Goal: Transaction & Acquisition: Book appointment/travel/reservation

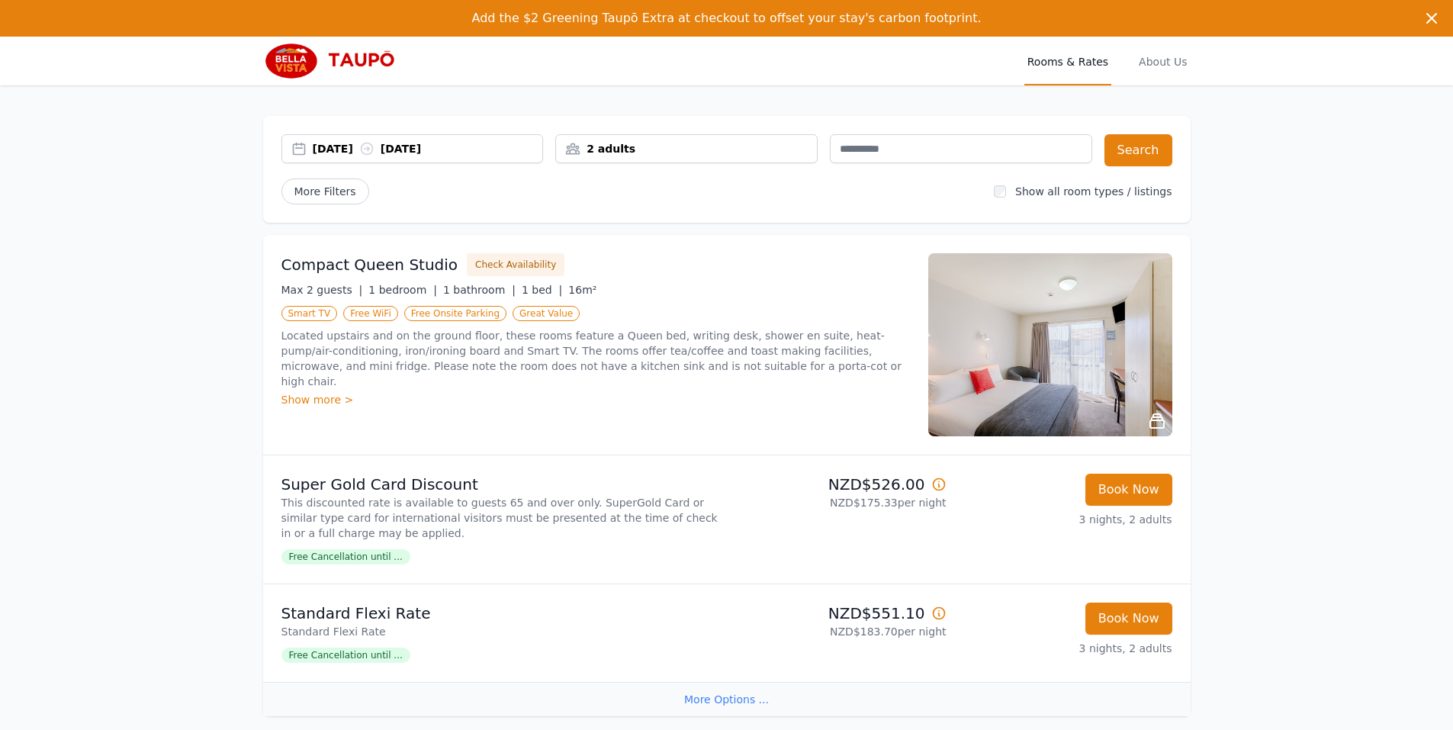
click at [797, 174] on div "[DATE] [DATE] 2 adults Search More Filters Show all room types / listings" at bounding box center [727, 169] width 928 height 107
click at [781, 142] on div "2 adults" at bounding box center [686, 148] width 261 height 15
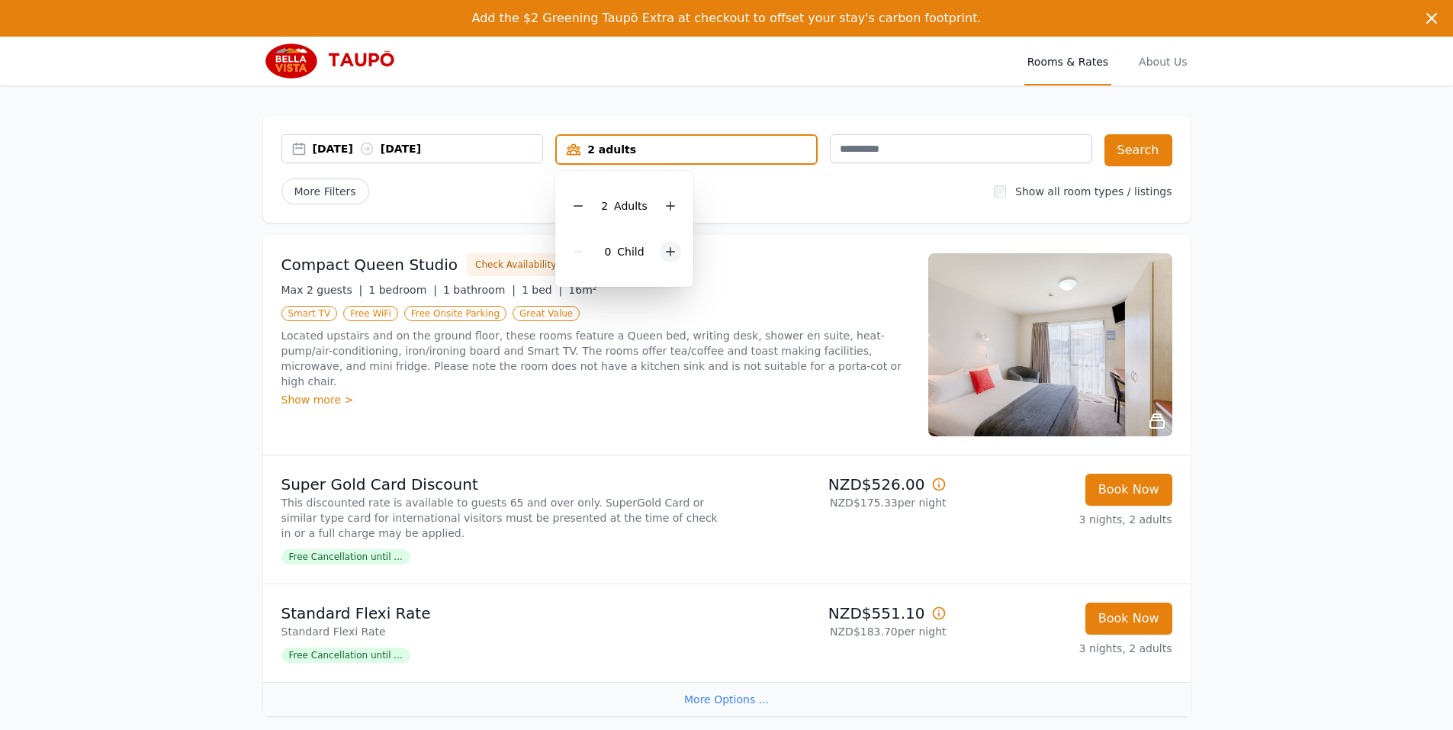
click at [665, 255] on icon at bounding box center [671, 252] width 12 height 12
drag, startPoint x: 793, startPoint y: 185, endPoint x: 837, endPoint y: 184, distance: 44.3
click at [797, 185] on div "More Filters" at bounding box center [632, 192] width 701 height 26
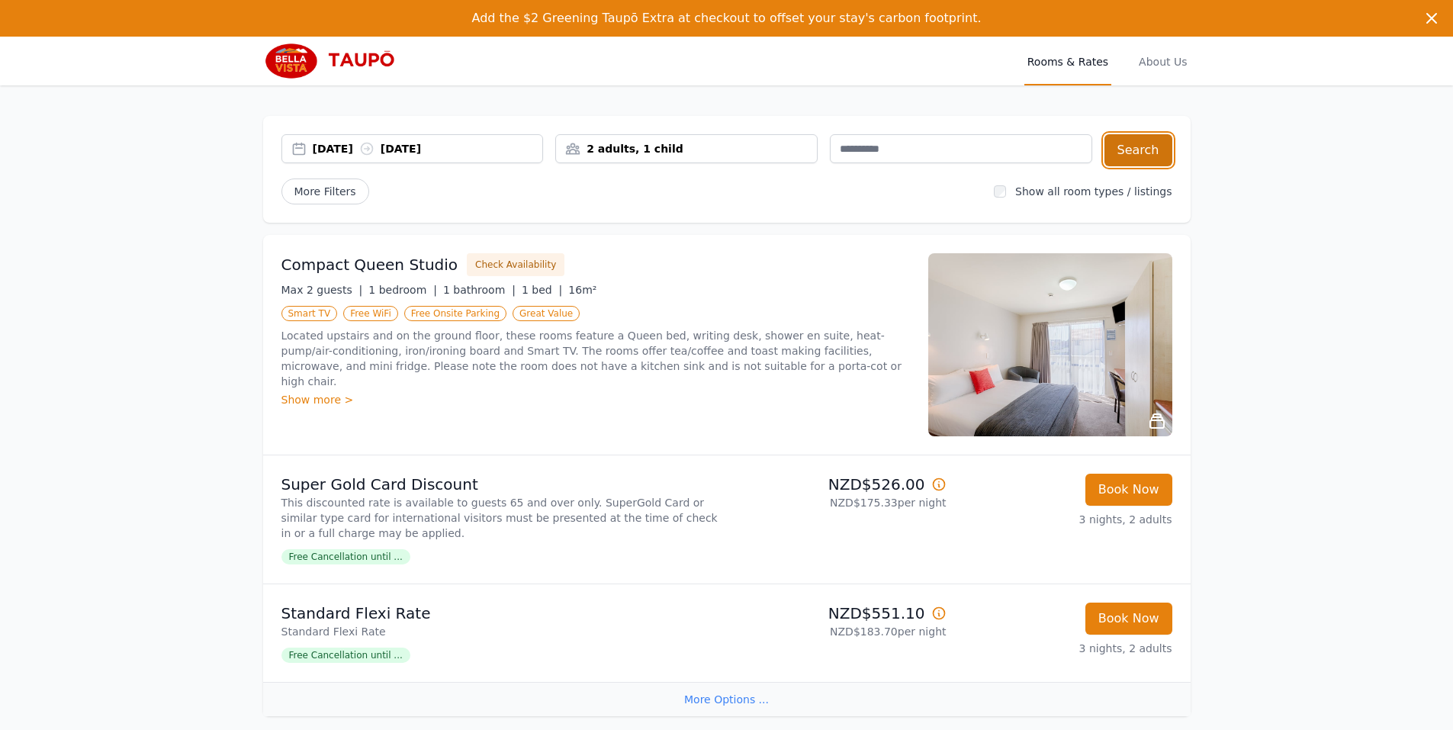
click at [1140, 148] on button "Search" at bounding box center [1139, 150] width 68 height 32
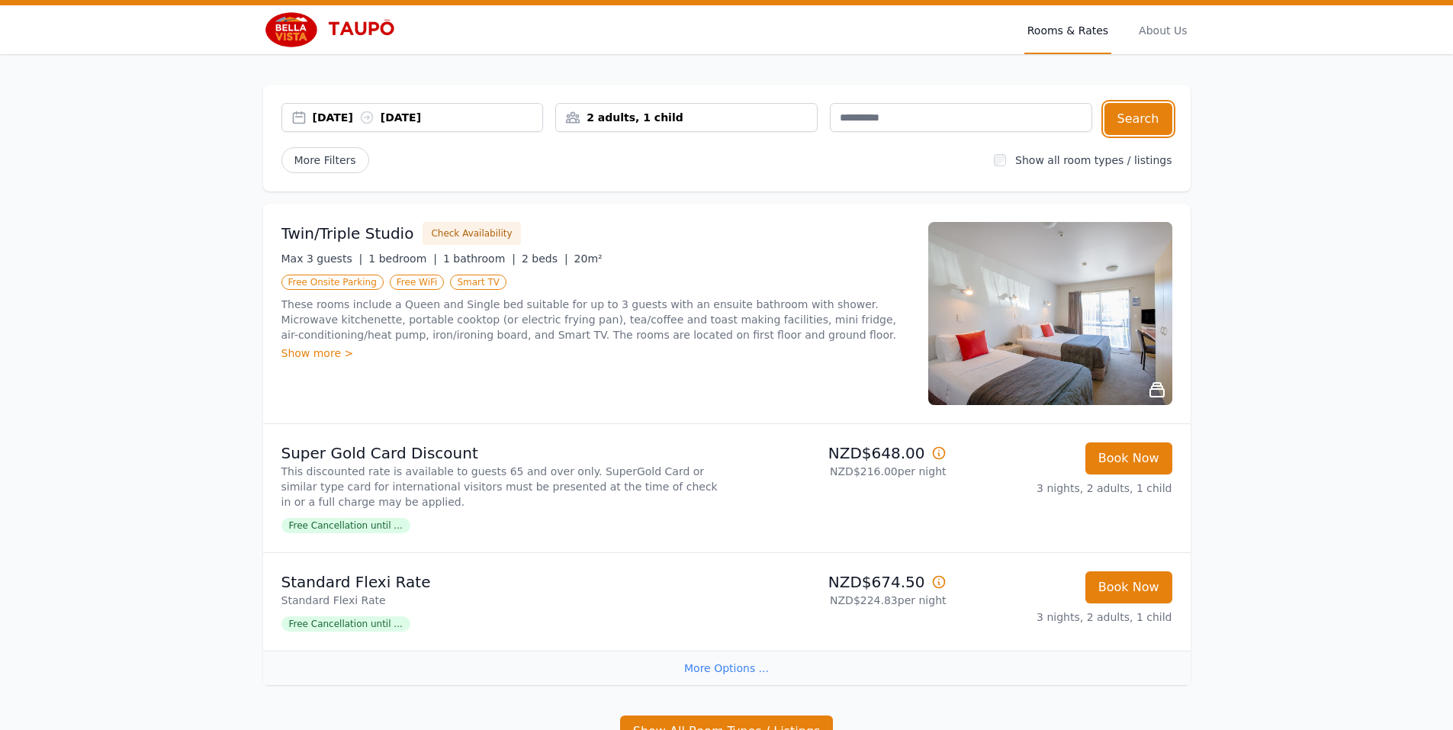
scroll to position [31, 0]
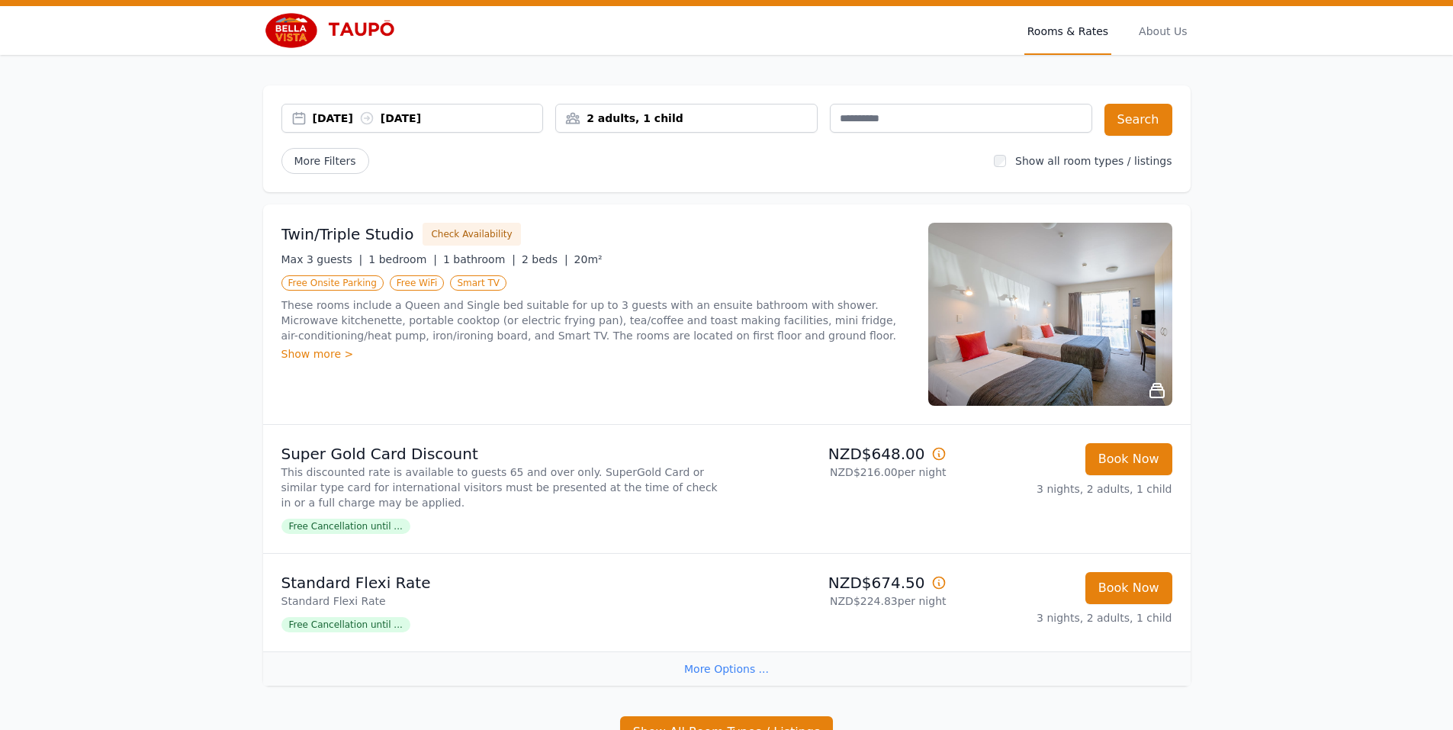
click at [739, 668] on div "More Options ..." at bounding box center [727, 669] width 928 height 34
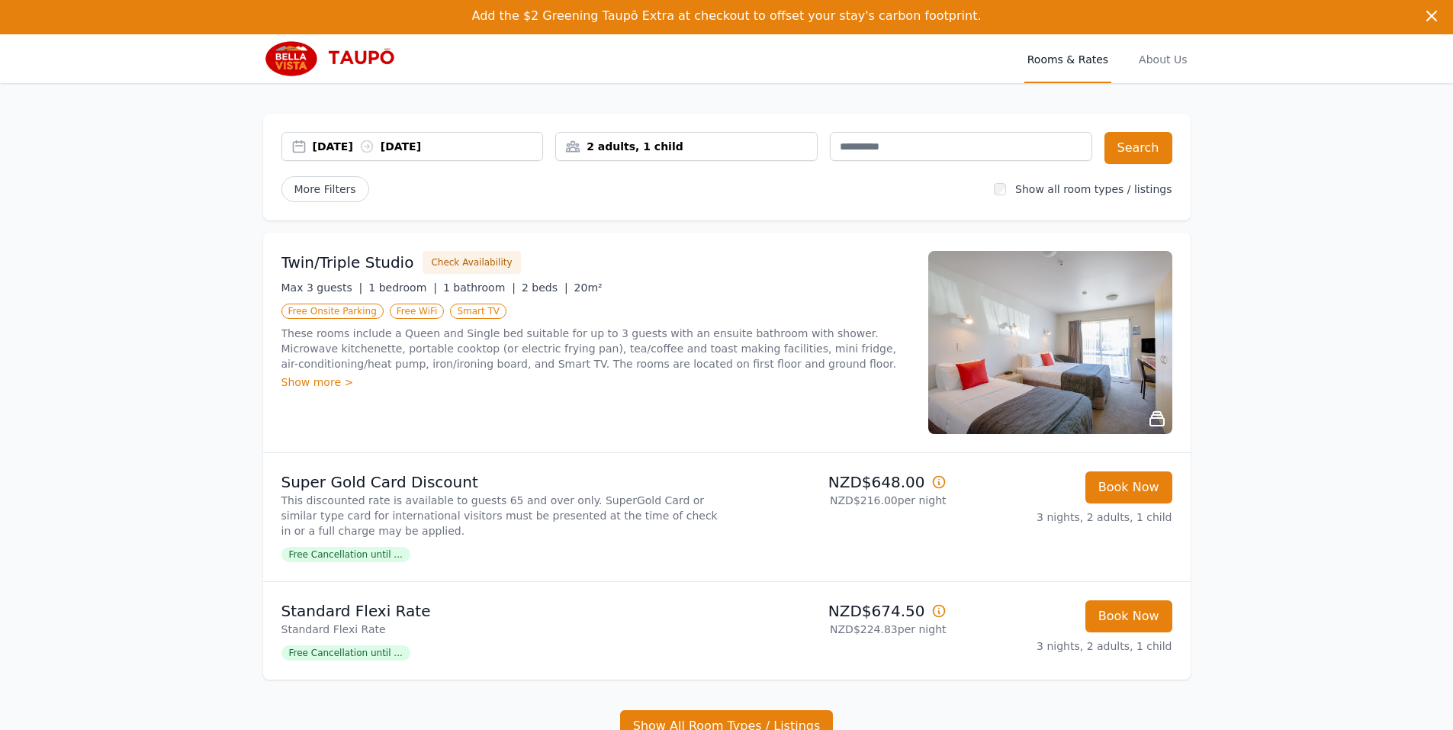
scroll to position [0, 0]
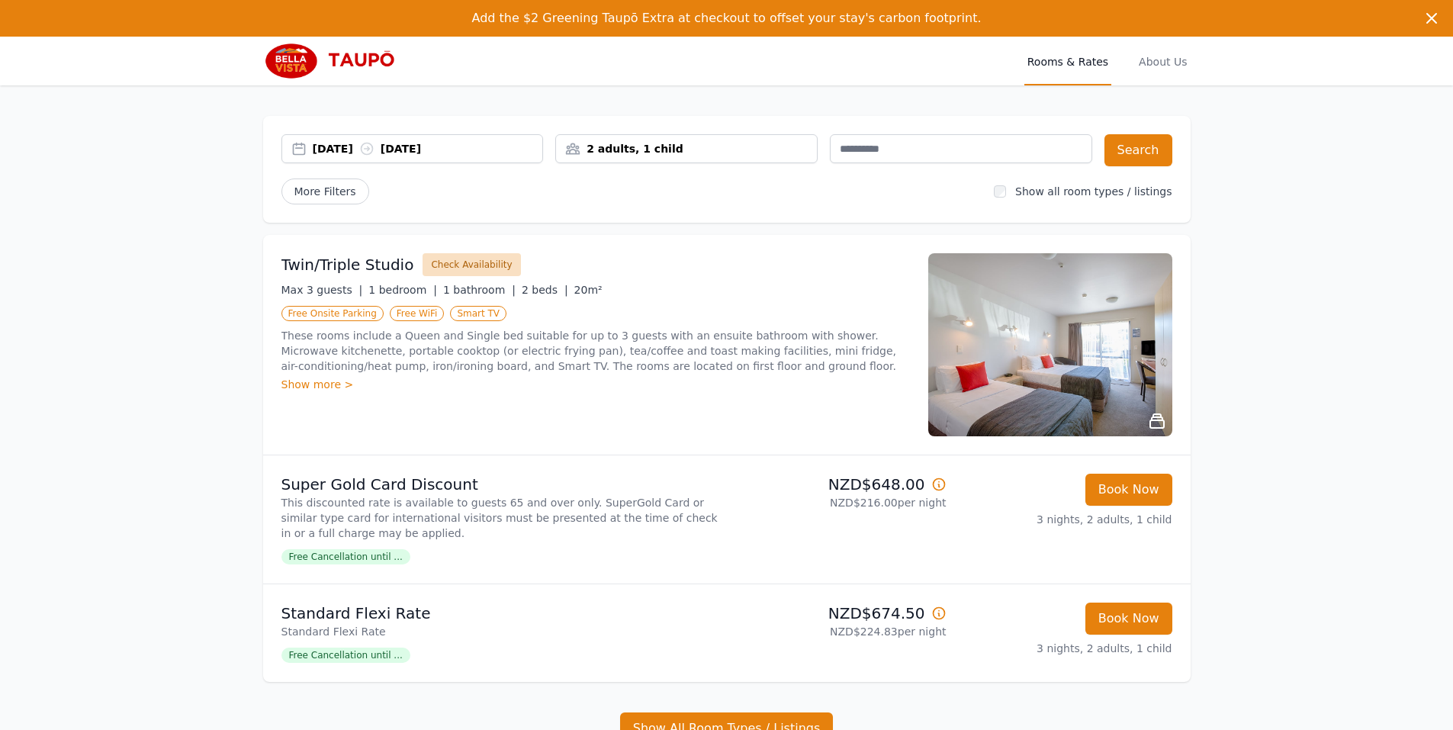
click at [481, 269] on button "Check Availability" at bounding box center [472, 264] width 98 height 23
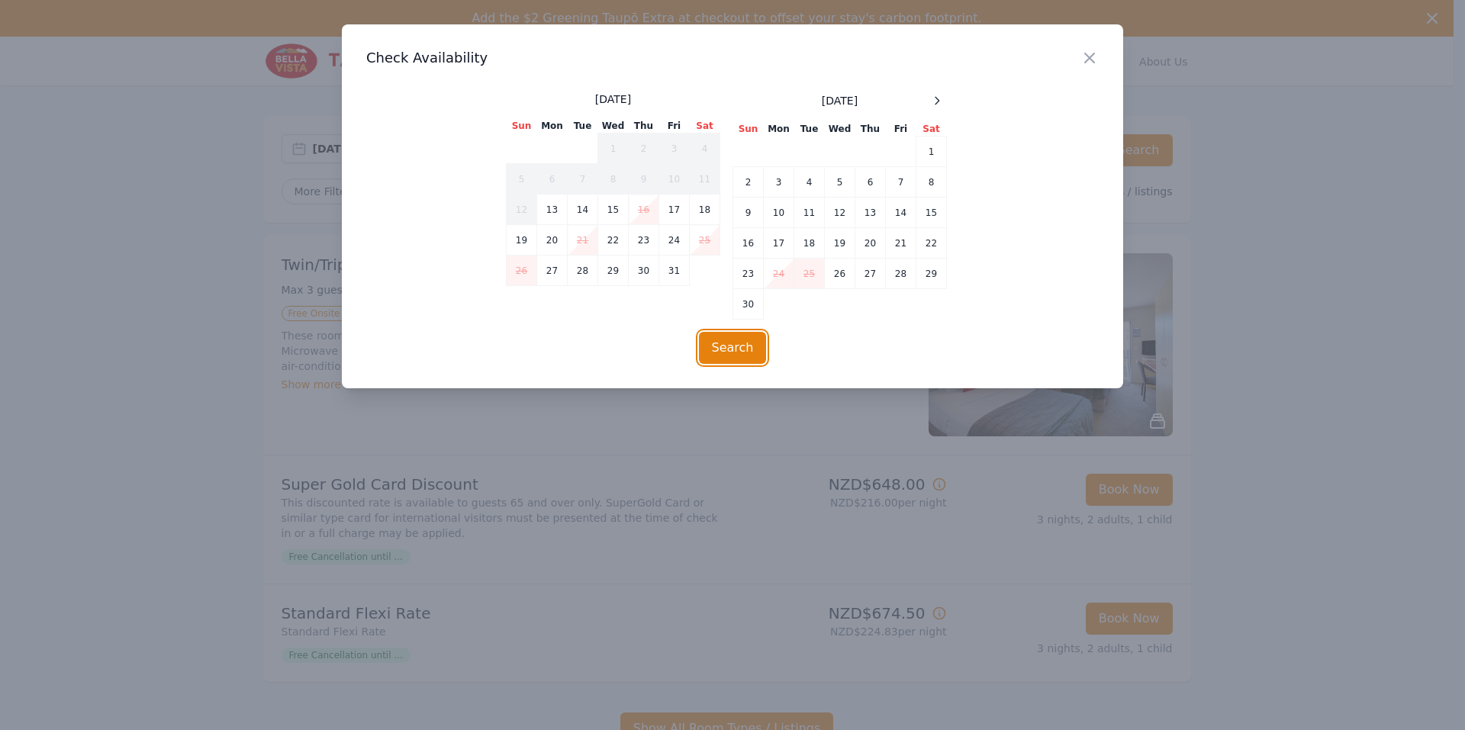
drag, startPoint x: 741, startPoint y: 349, endPoint x: 933, endPoint y: 331, distance: 193.1
click at [933, 331] on div "Close Check Availability [DATE] Sun Mon Tue Wed Thu Fri Sat 1 2 3 4 5 6 7 8 9 1…" at bounding box center [732, 206] width 781 height 364
click at [906, 179] on td "7" at bounding box center [901, 182] width 31 height 31
click at [781, 216] on td "10" at bounding box center [779, 213] width 31 height 31
click at [750, 347] on button "Search" at bounding box center [733, 348] width 68 height 32
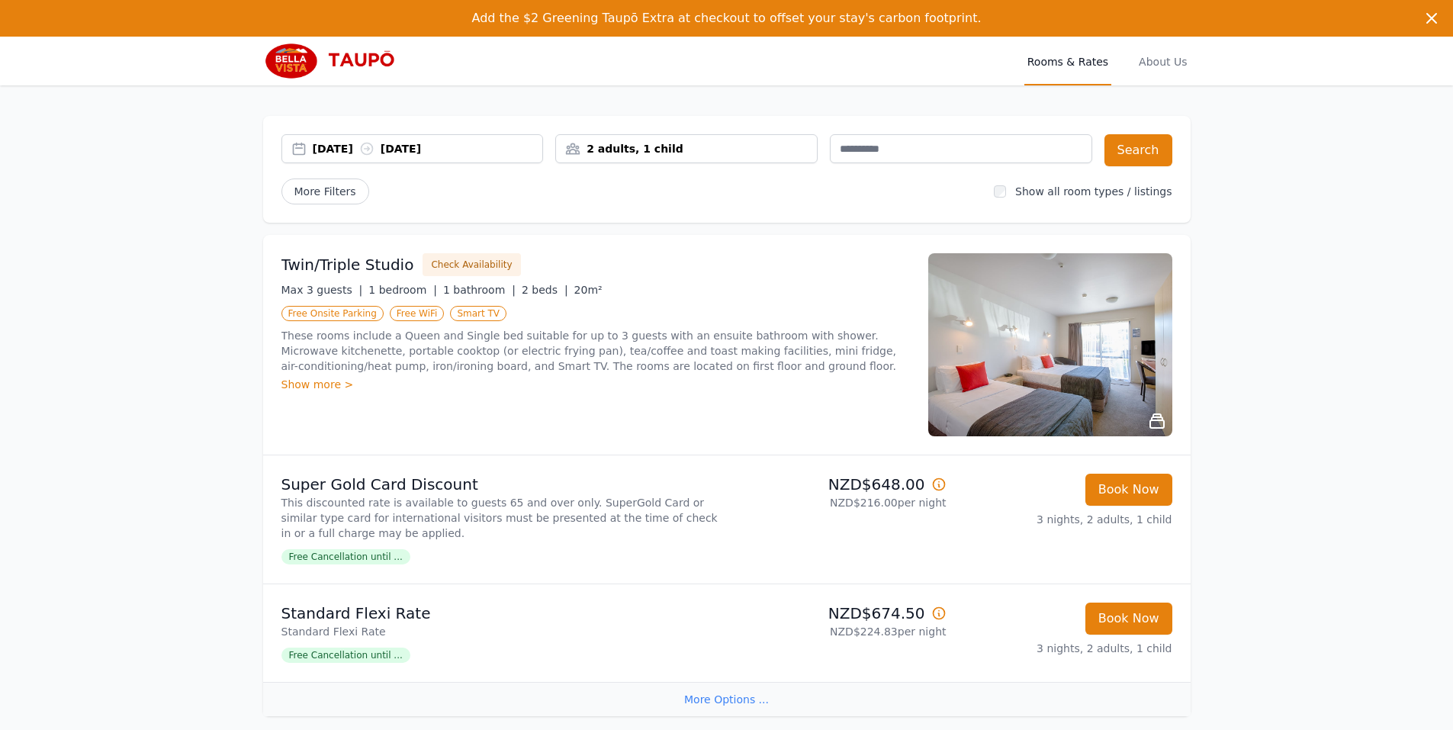
click at [1027, 357] on img at bounding box center [1051, 344] width 244 height 183
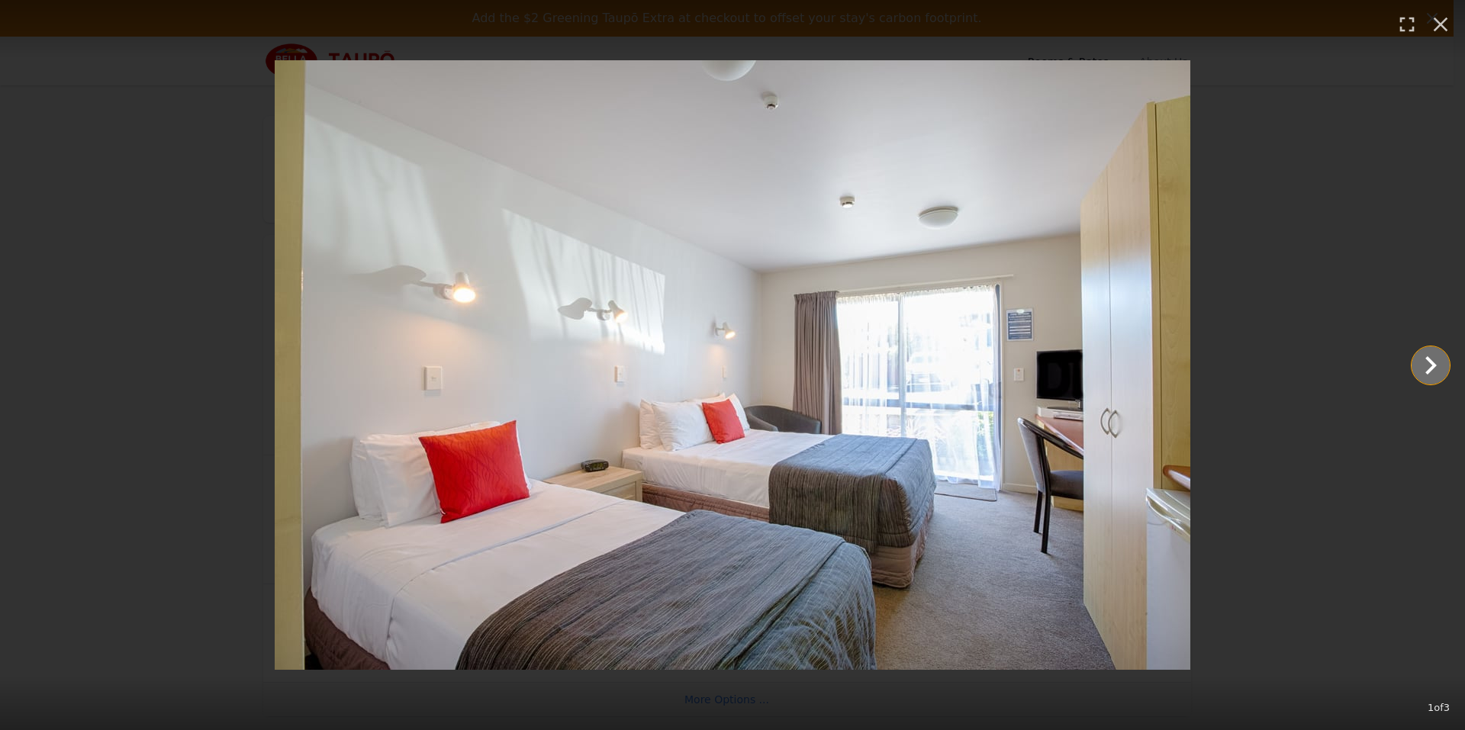
click at [1427, 359] on icon "Show slide 2 of 3" at bounding box center [1430, 365] width 11 height 18
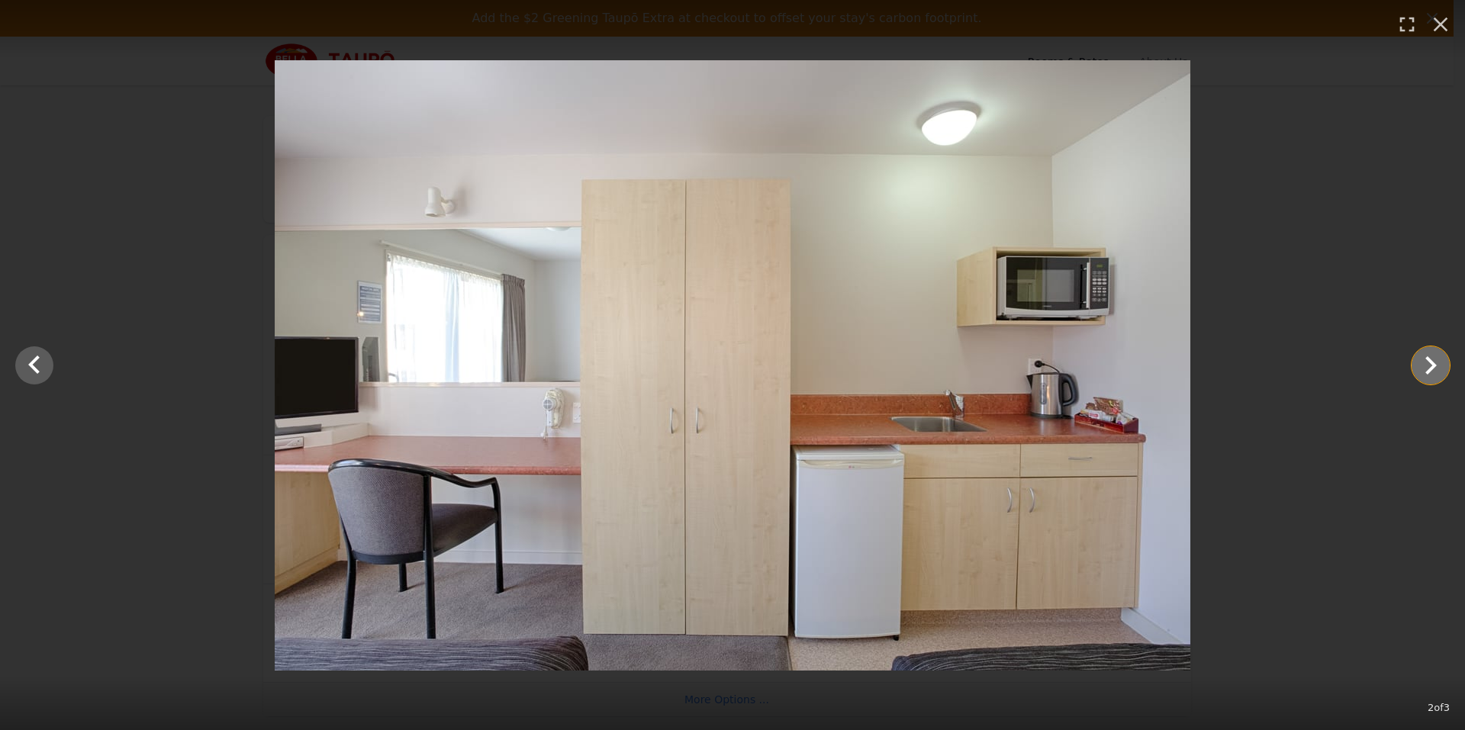
click at [1429, 359] on icon "Show slide 3 of 3" at bounding box center [1430, 365] width 11 height 18
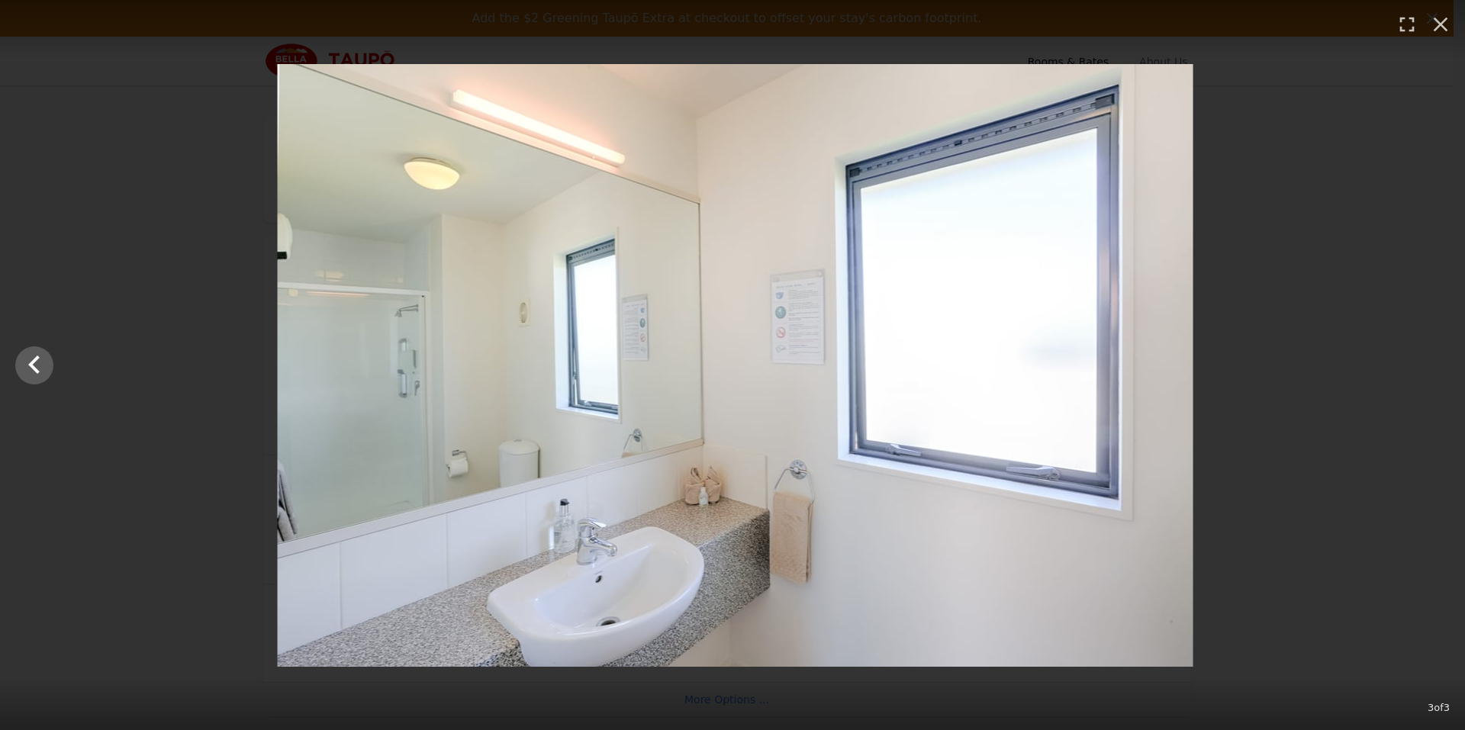
click at [1429, 359] on div at bounding box center [735, 365] width 1465 height 603
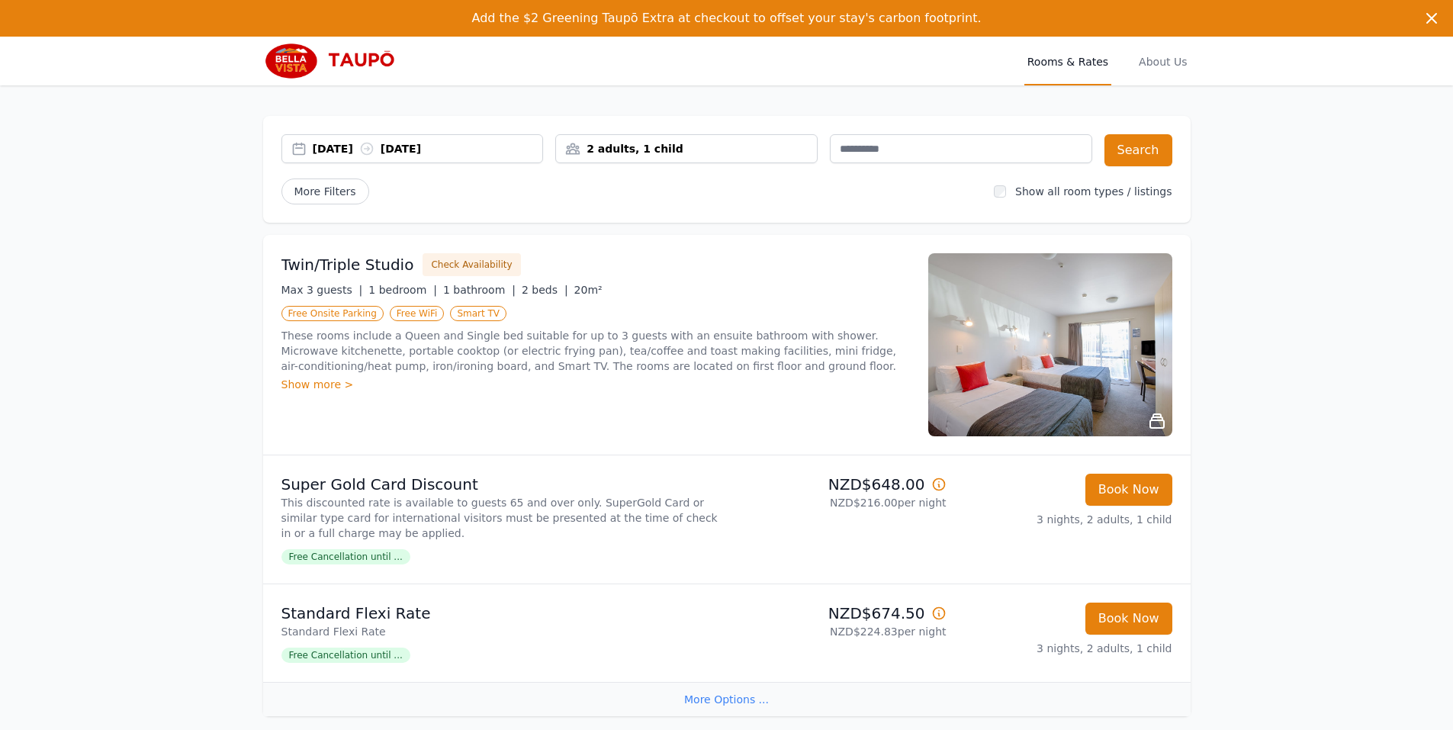
click at [1152, 148] on button "Search" at bounding box center [1139, 150] width 68 height 32
